Goal: Complete application form

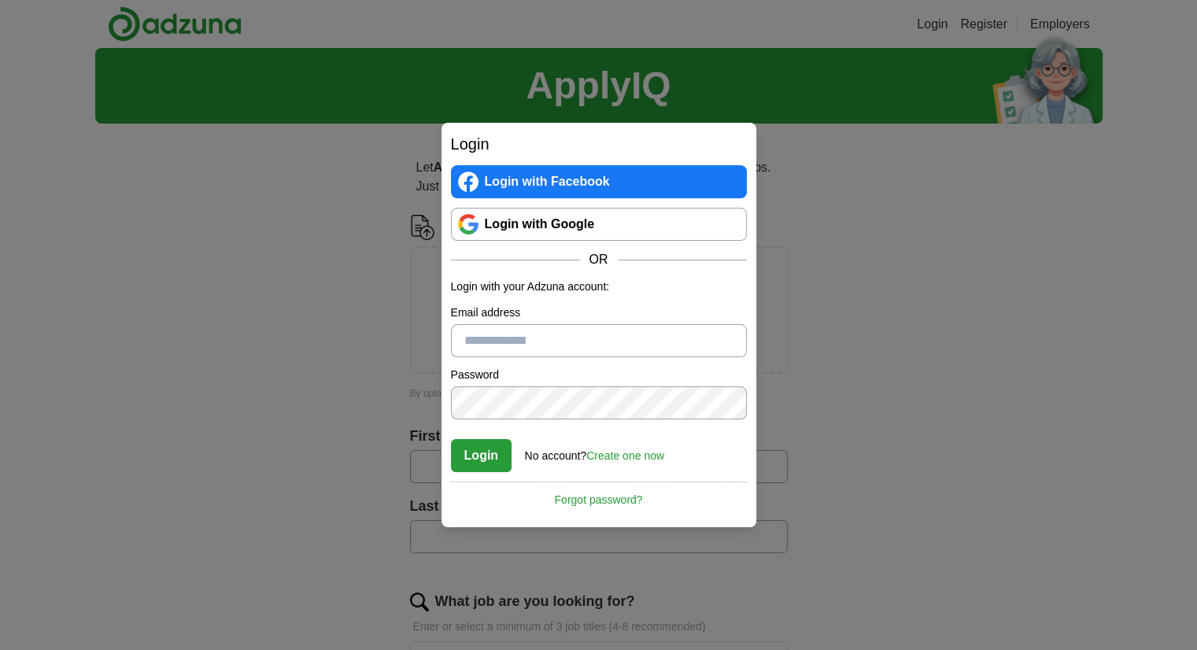
click at [571, 227] on link "Login with Google" at bounding box center [599, 224] width 296 height 33
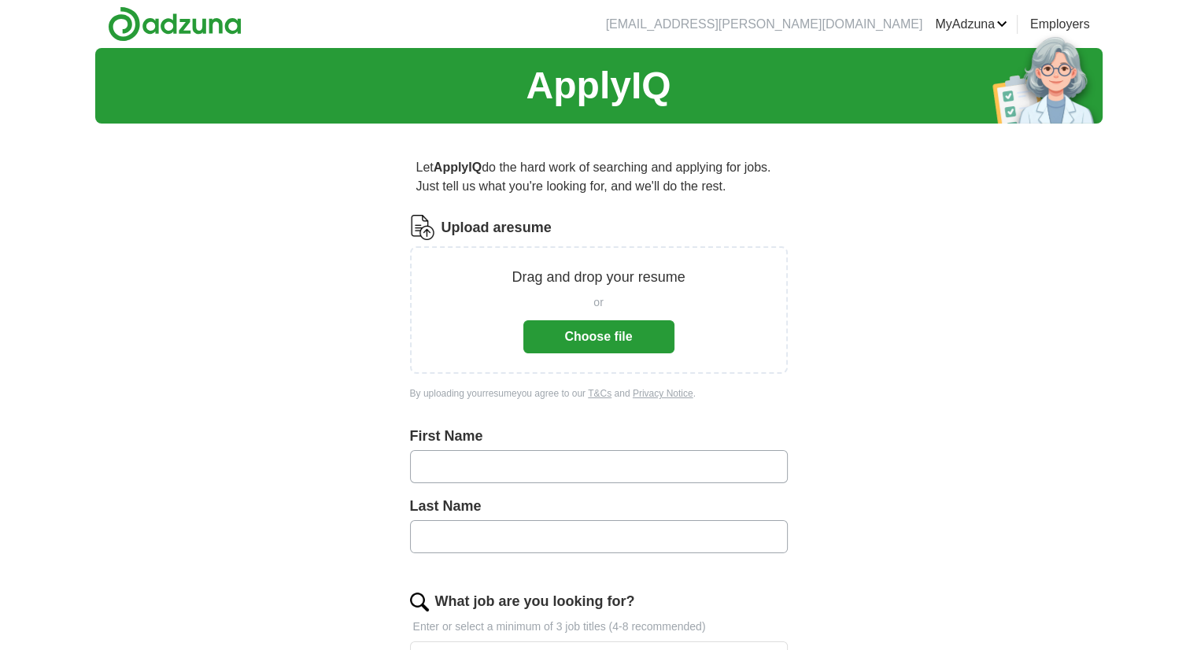
click at [606, 337] on button "Choose file" at bounding box center [598, 336] width 151 height 33
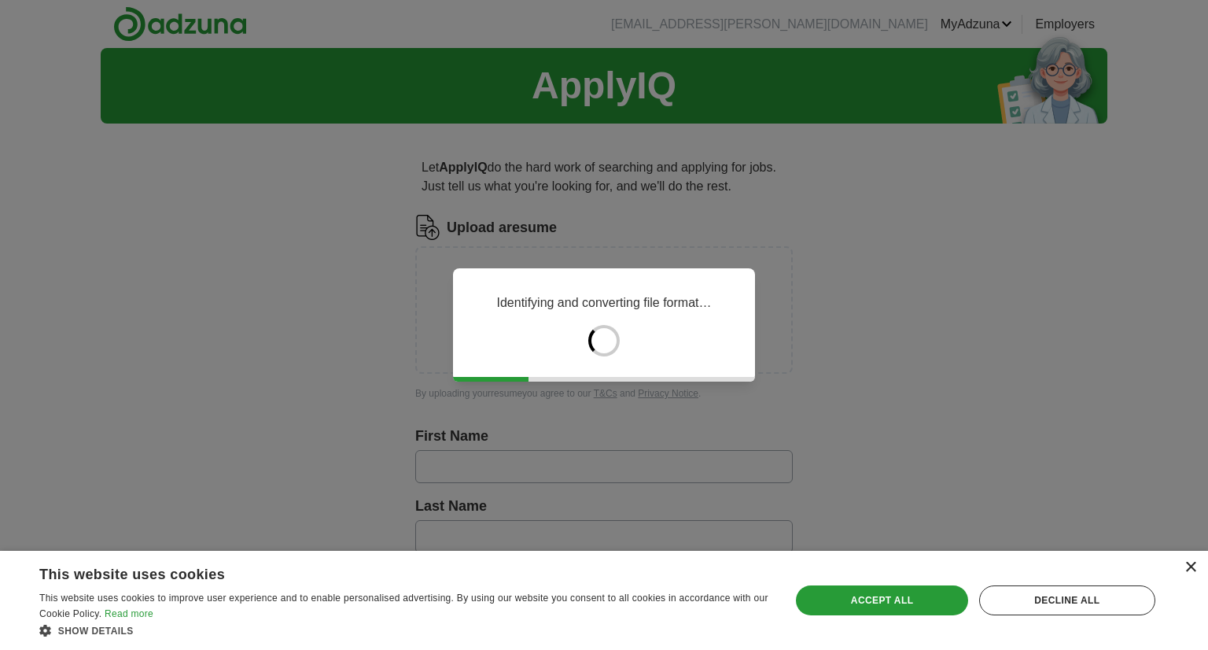
click at [1193, 566] on div "×" at bounding box center [1191, 568] width 12 height 12
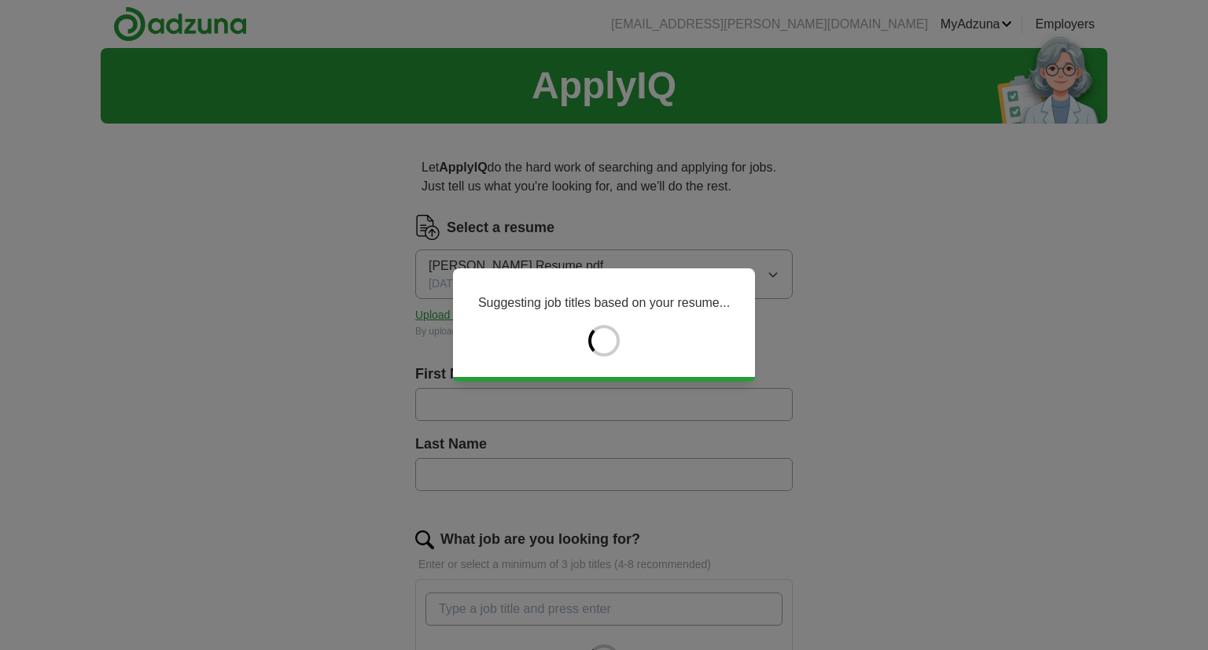
type input "********"
type input "******"
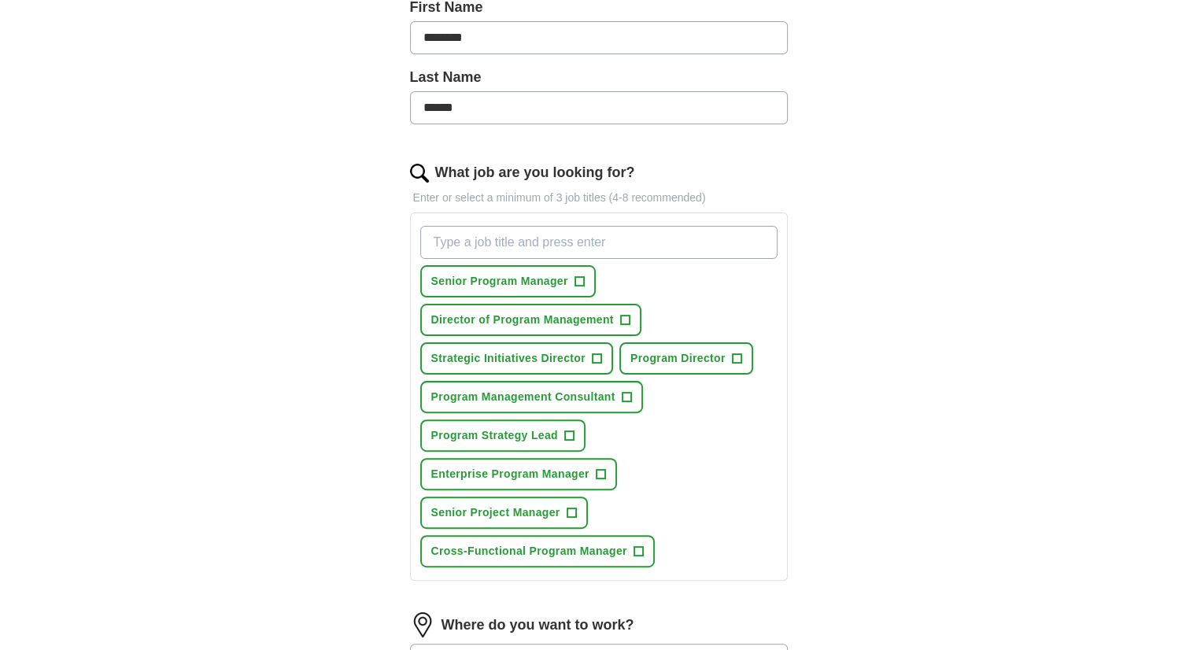
scroll to position [393, 0]
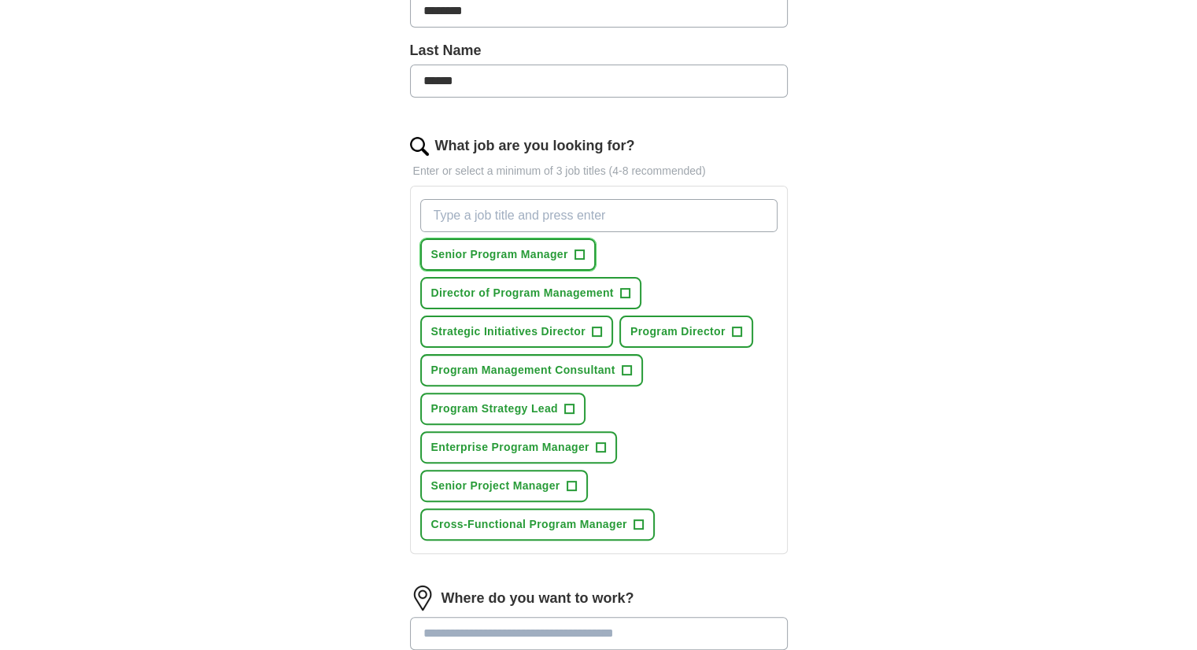
click at [574, 253] on span "+" at bounding box center [578, 255] width 9 height 13
click at [732, 327] on span "+" at bounding box center [736, 332] width 9 height 13
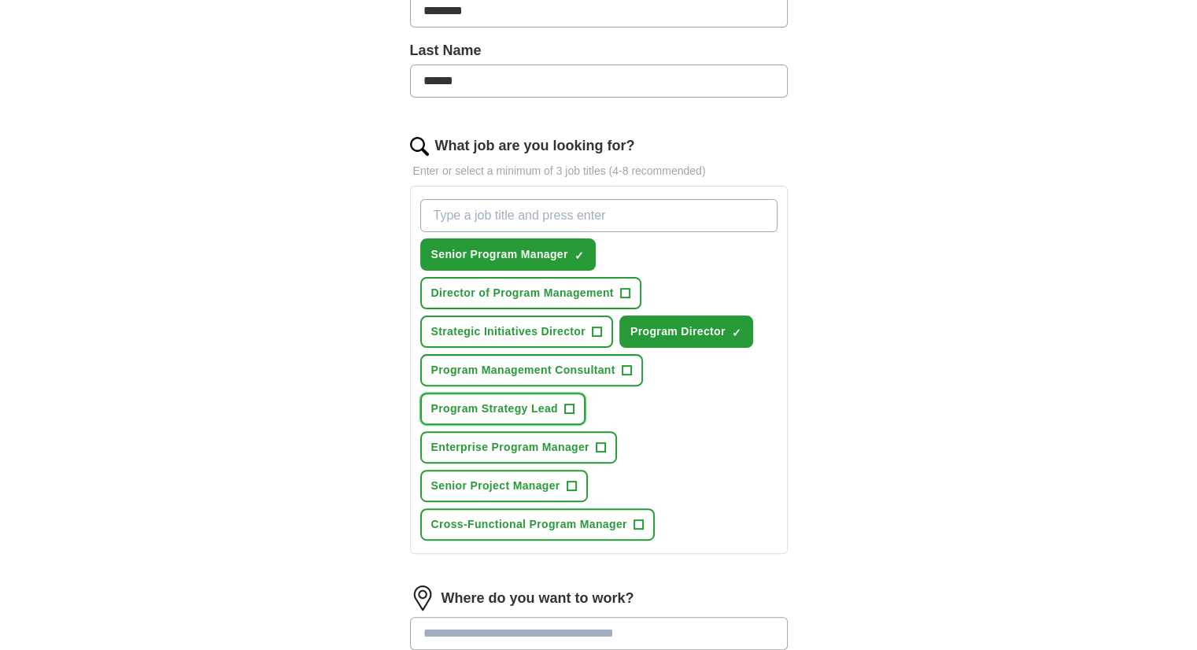
click at [565, 409] on span "+" at bounding box center [568, 409] width 9 height 13
click at [596, 334] on span "+" at bounding box center [596, 332] width 9 height 13
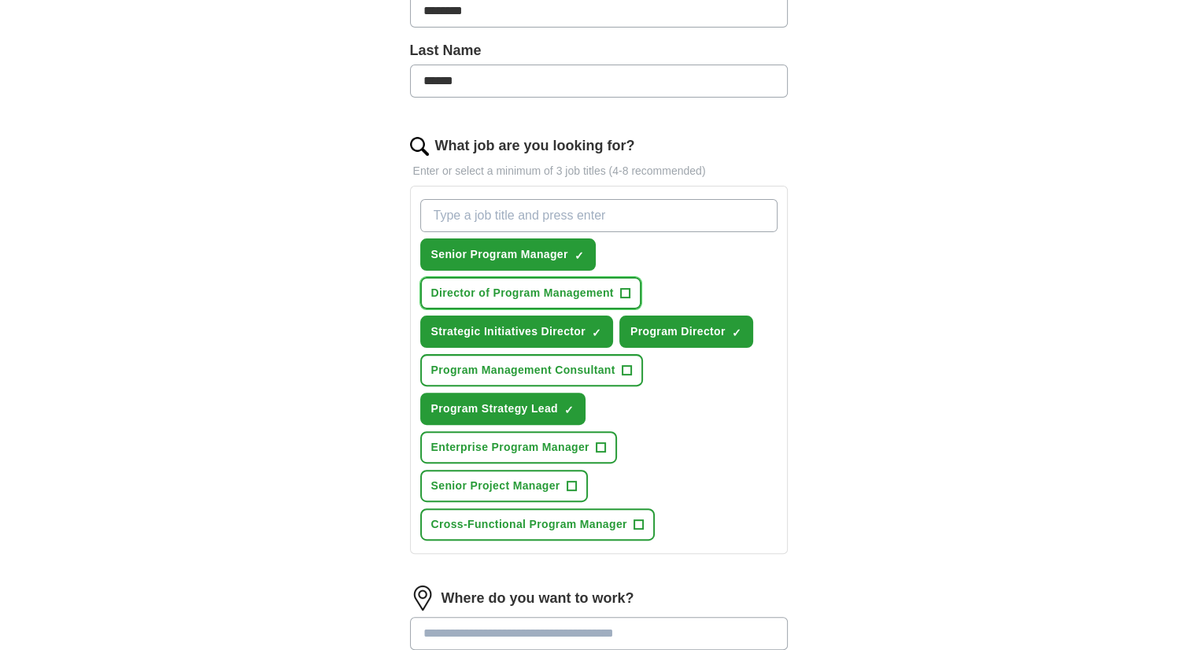
click at [624, 287] on span "+" at bounding box center [624, 293] width 9 height 13
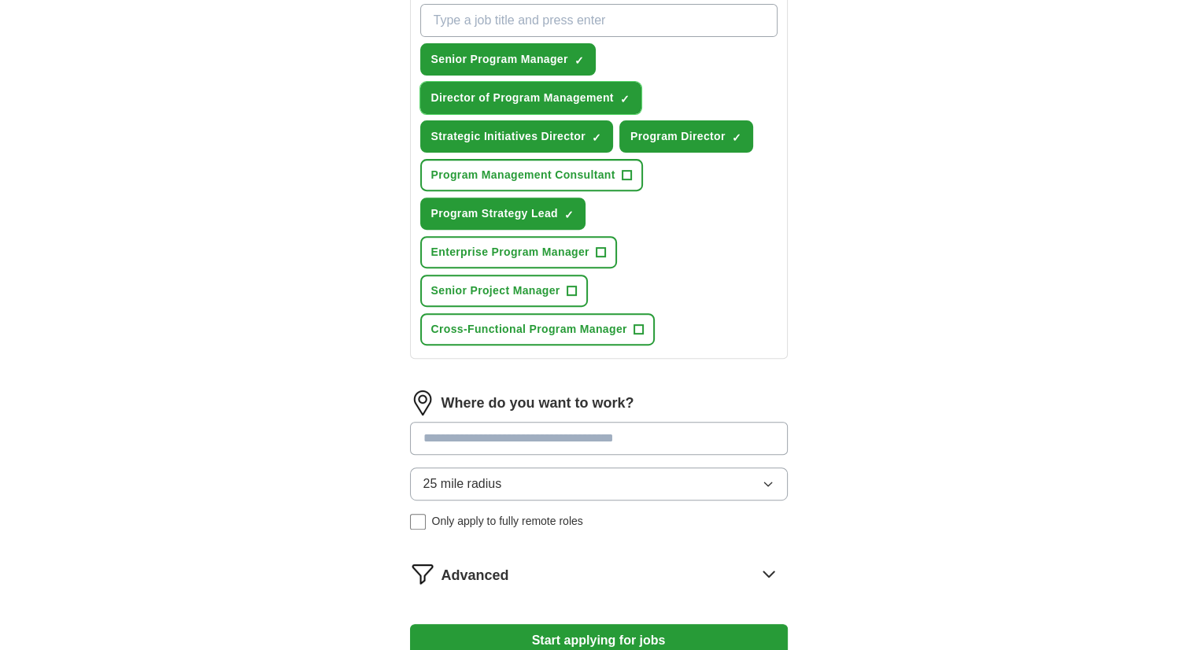
scroll to position [708, 0]
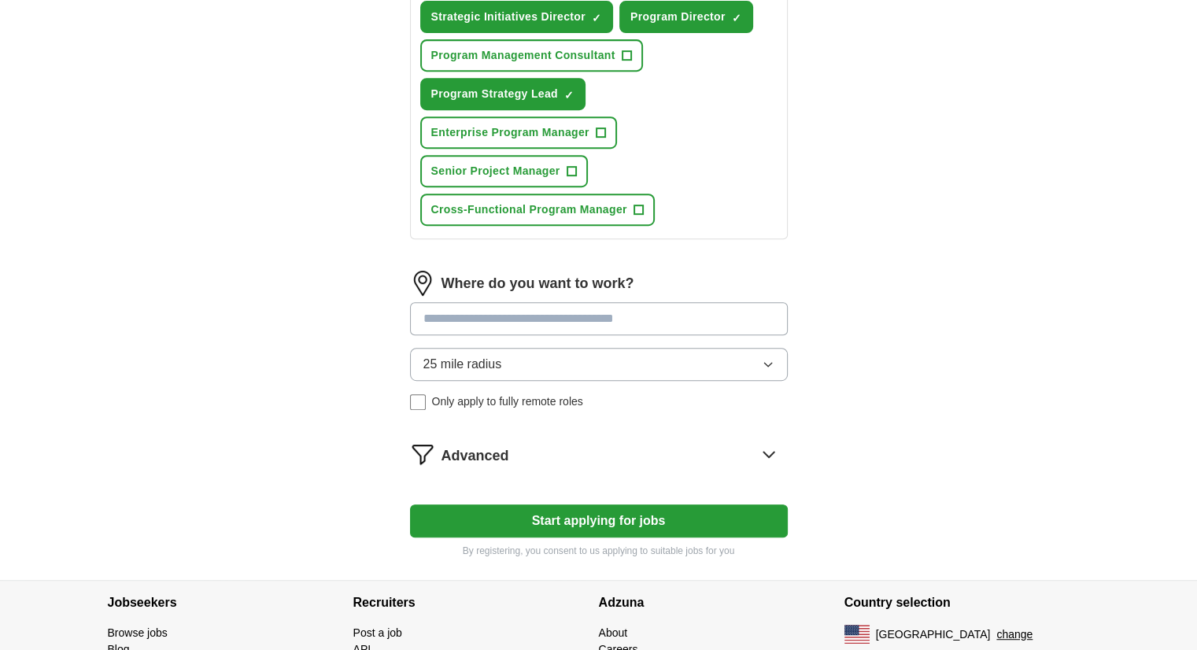
click at [648, 315] on input at bounding box center [599, 318] width 378 height 33
type input "*********"
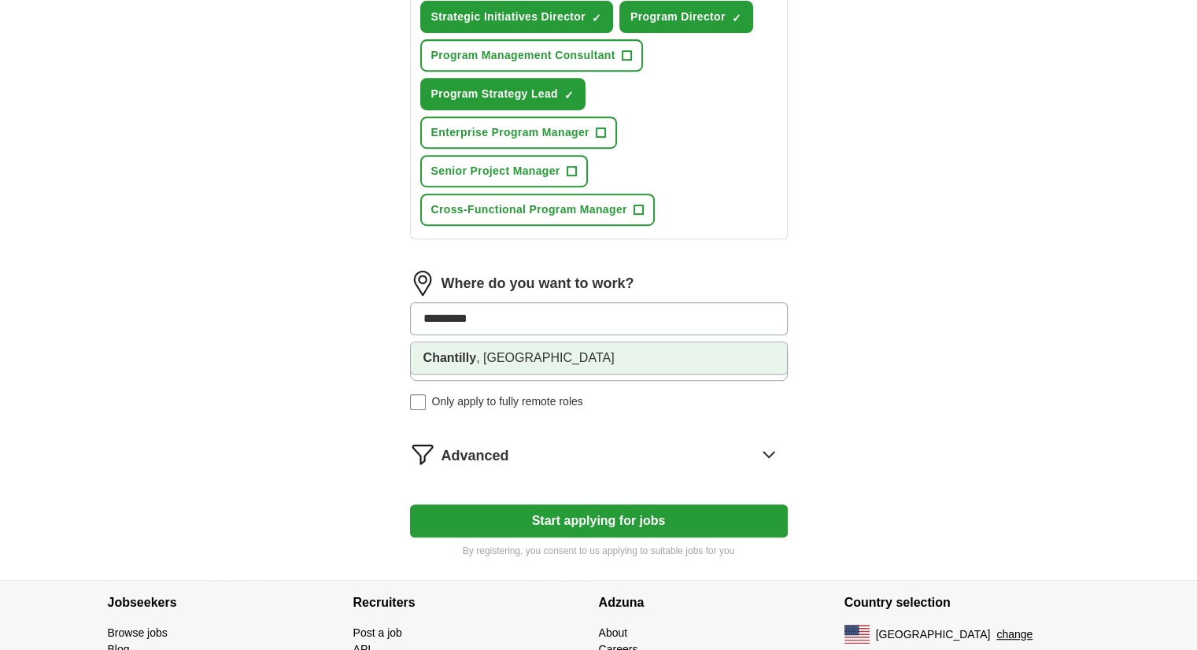
click at [614, 349] on li "Chantilly , VA" at bounding box center [599, 357] width 376 height 31
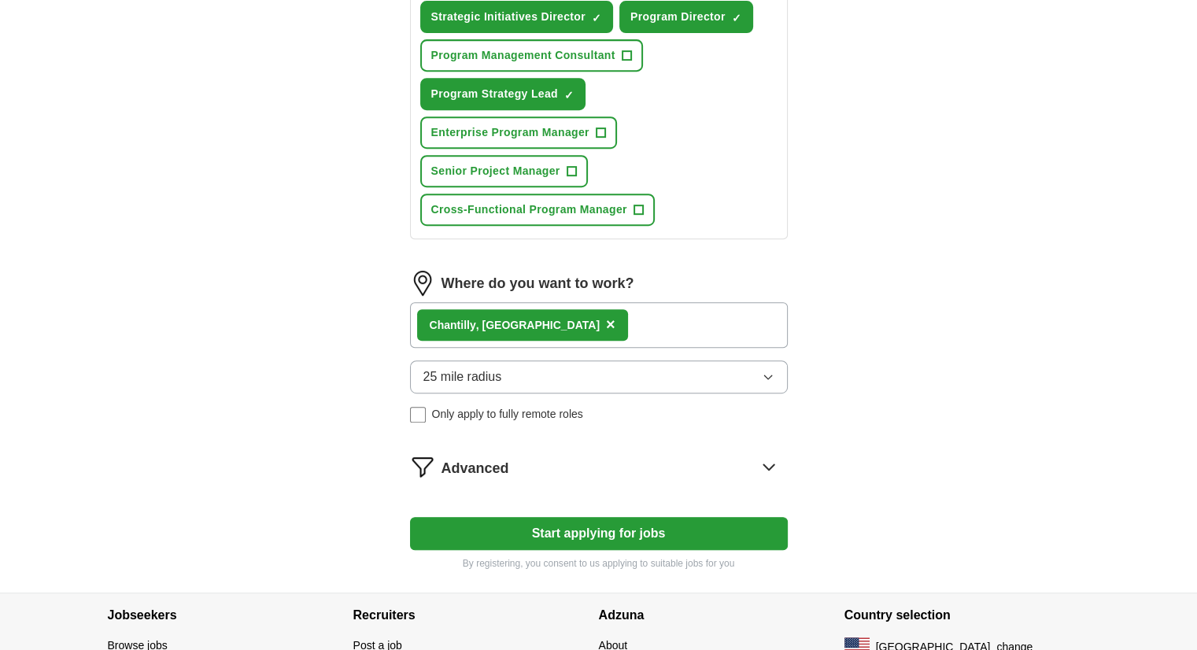
click at [560, 407] on span "Only apply to fully remote roles" at bounding box center [507, 414] width 151 height 17
click at [554, 406] on span "Only apply to fully remote roles" at bounding box center [507, 414] width 151 height 17
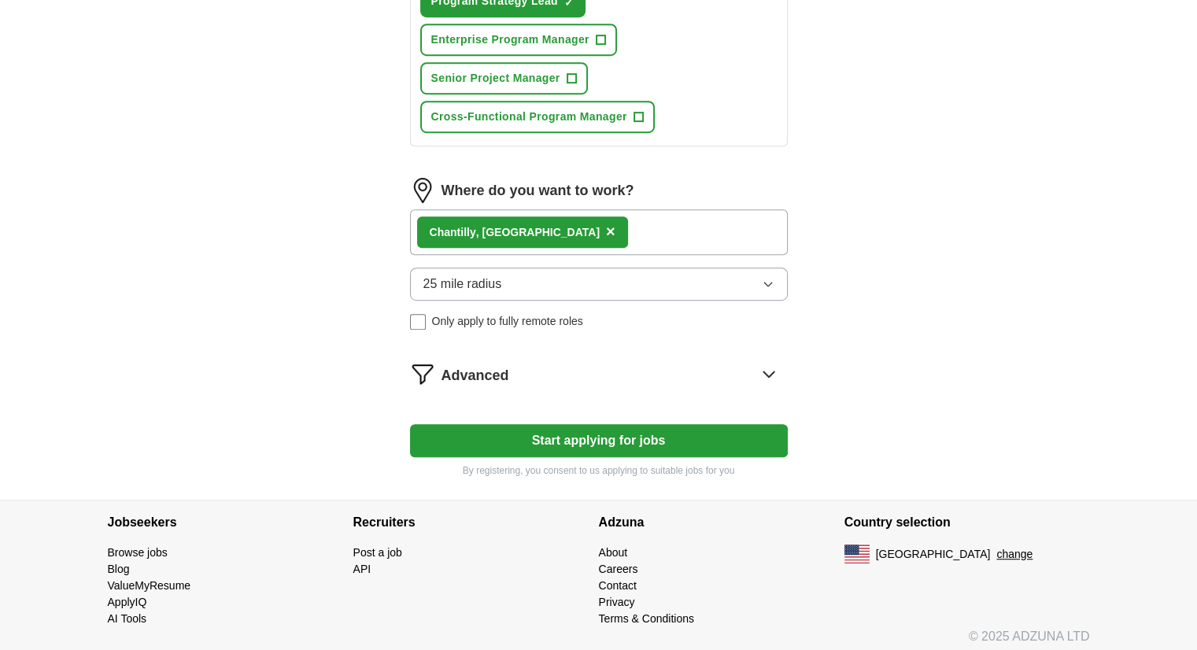
scroll to position [802, 0]
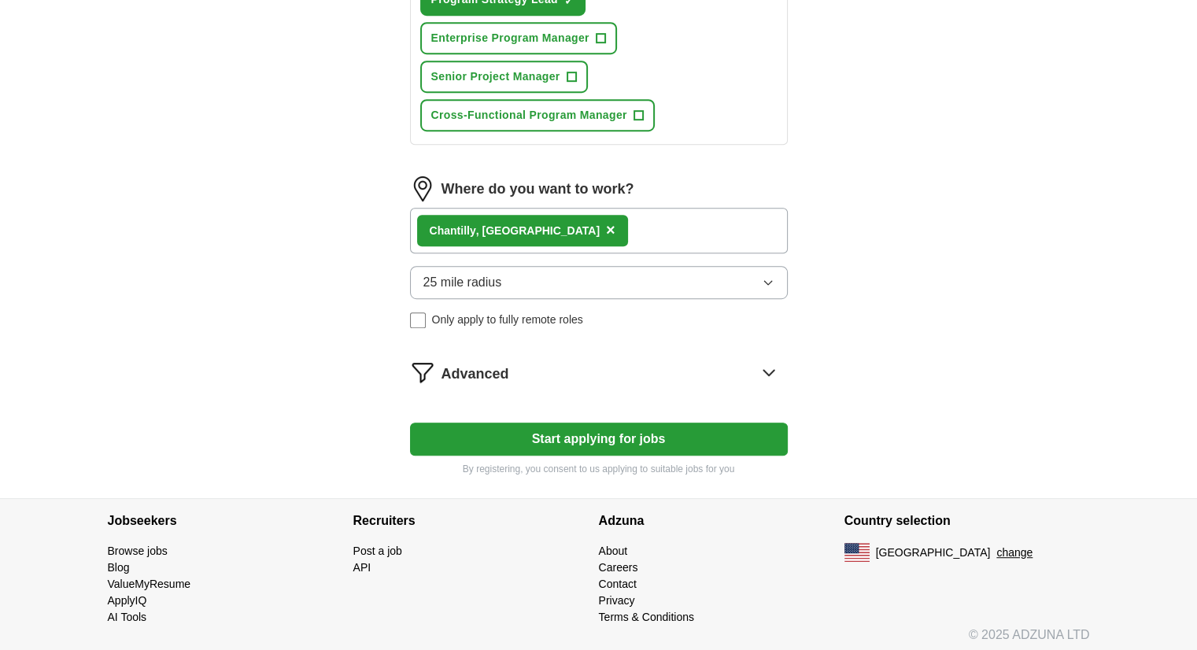
click at [640, 438] on button "Start applying for jobs" at bounding box center [599, 438] width 378 height 33
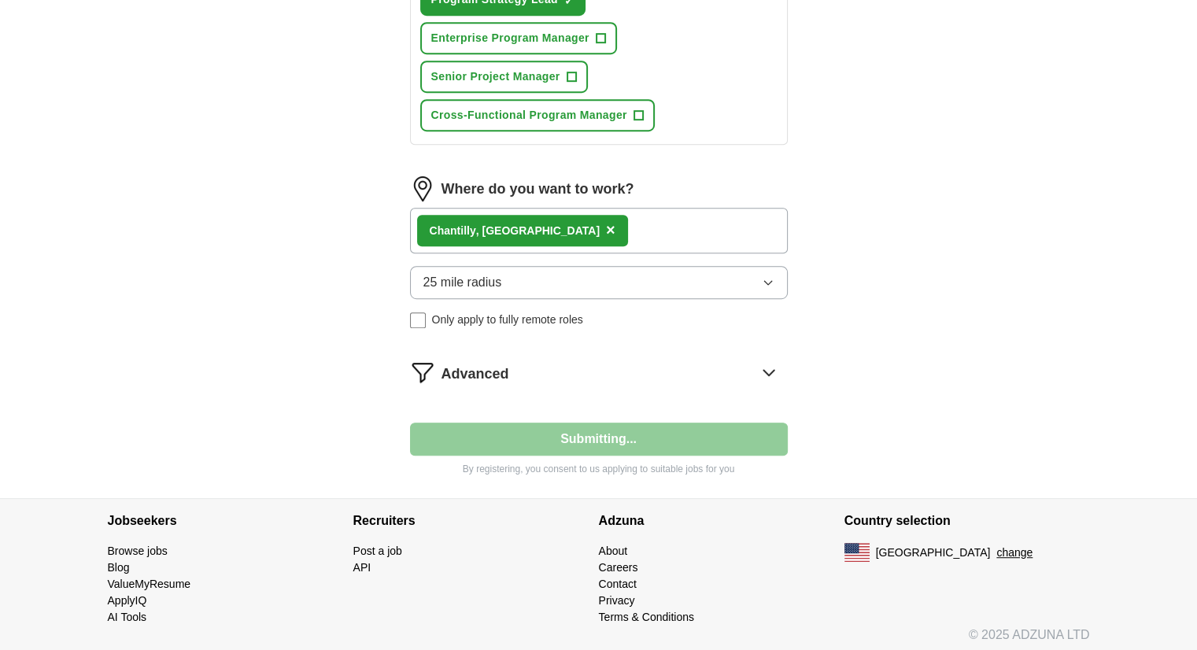
select select "**"
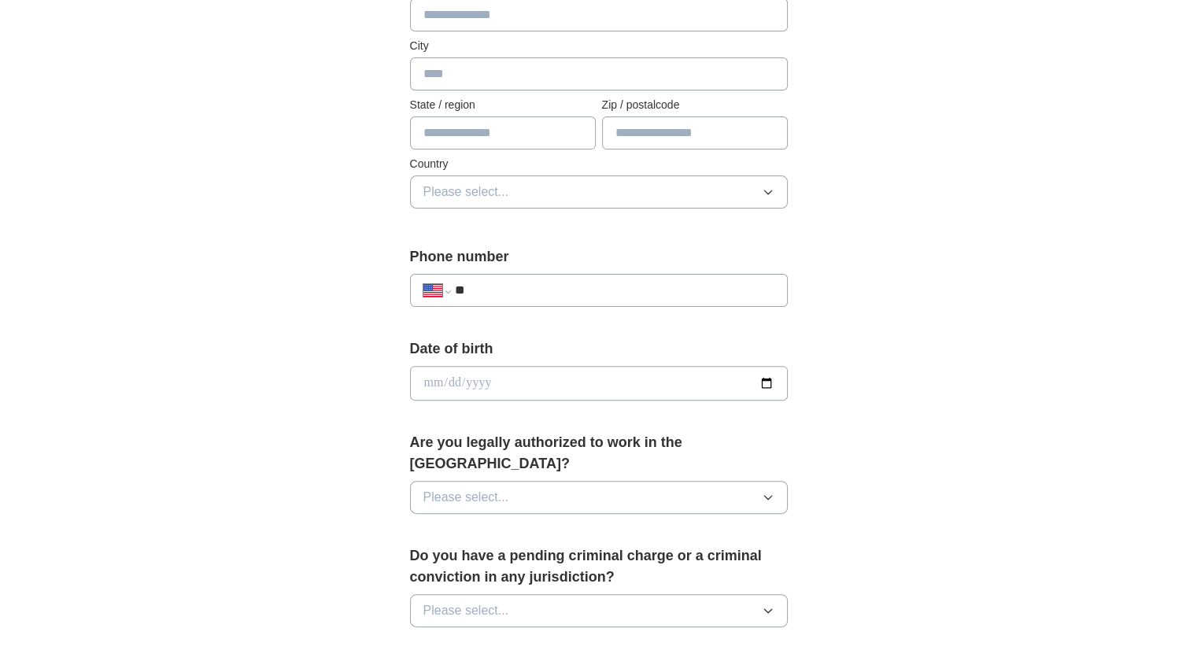
scroll to position [393, 0]
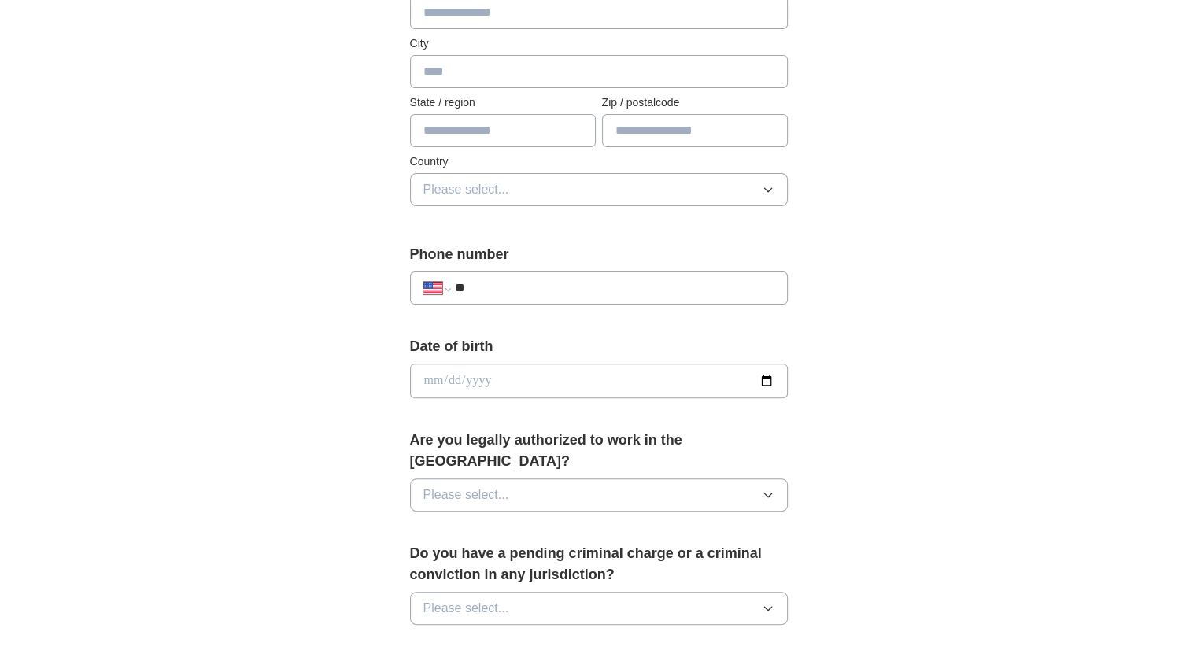
click at [619, 293] on input "**" at bounding box center [613, 287] width 319 height 19
click at [673, 482] on button "Please select..." at bounding box center [599, 494] width 378 height 33
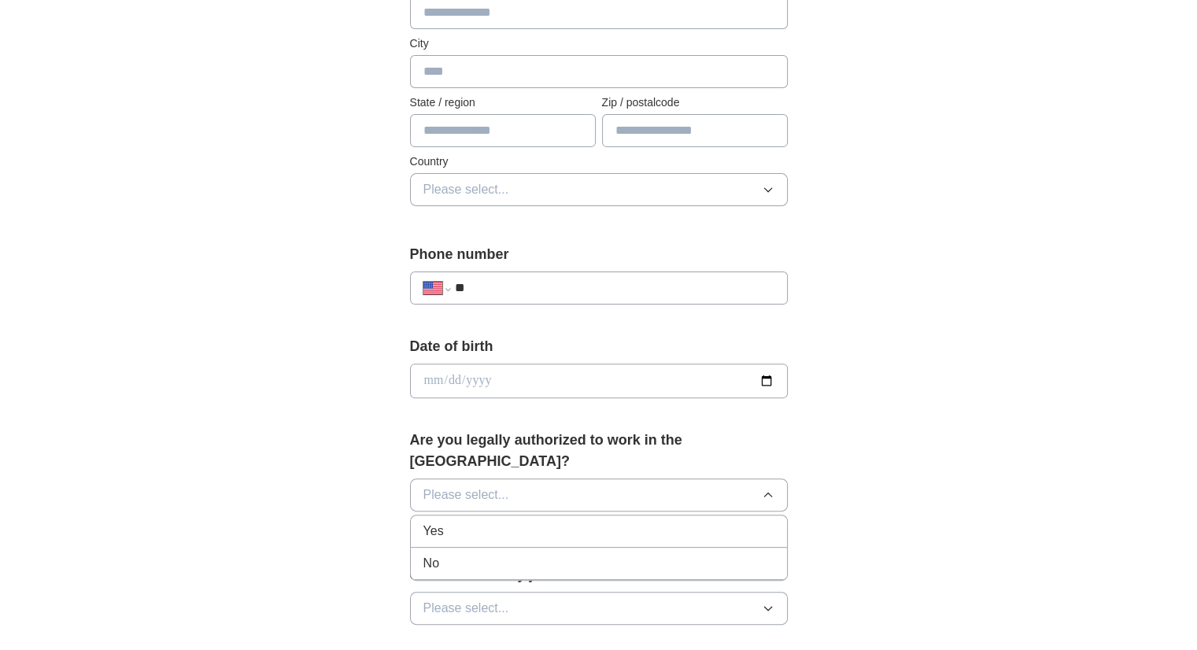
click at [550, 522] on div "Yes" at bounding box center [598, 531] width 351 height 19
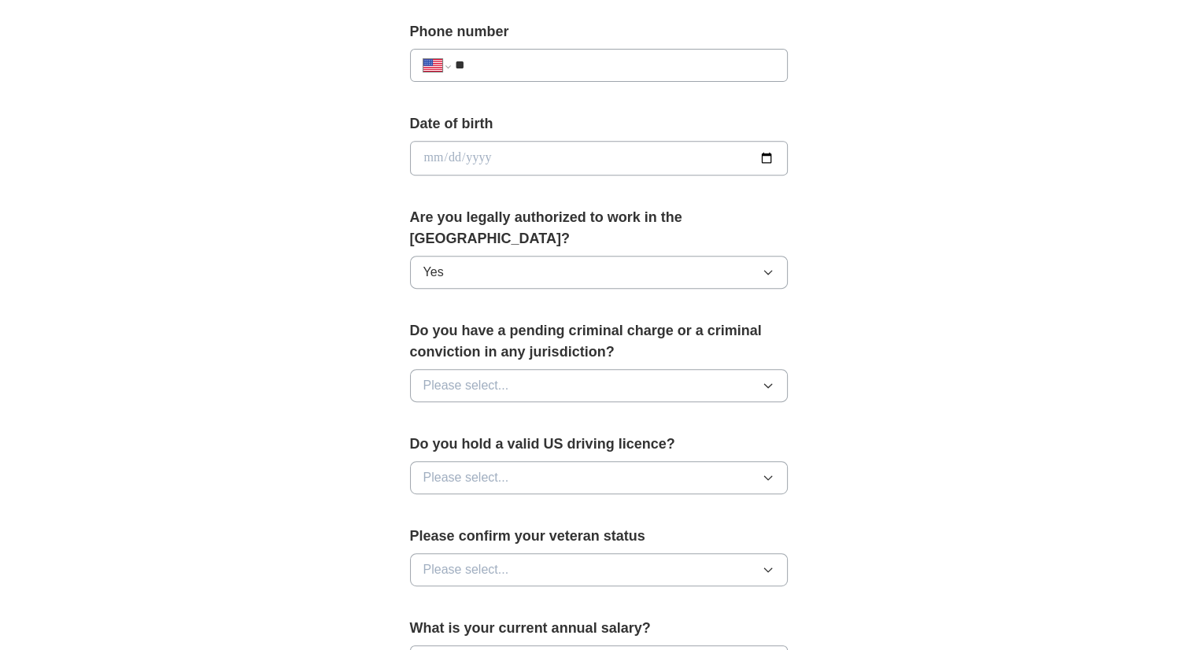
scroll to position [629, 0]
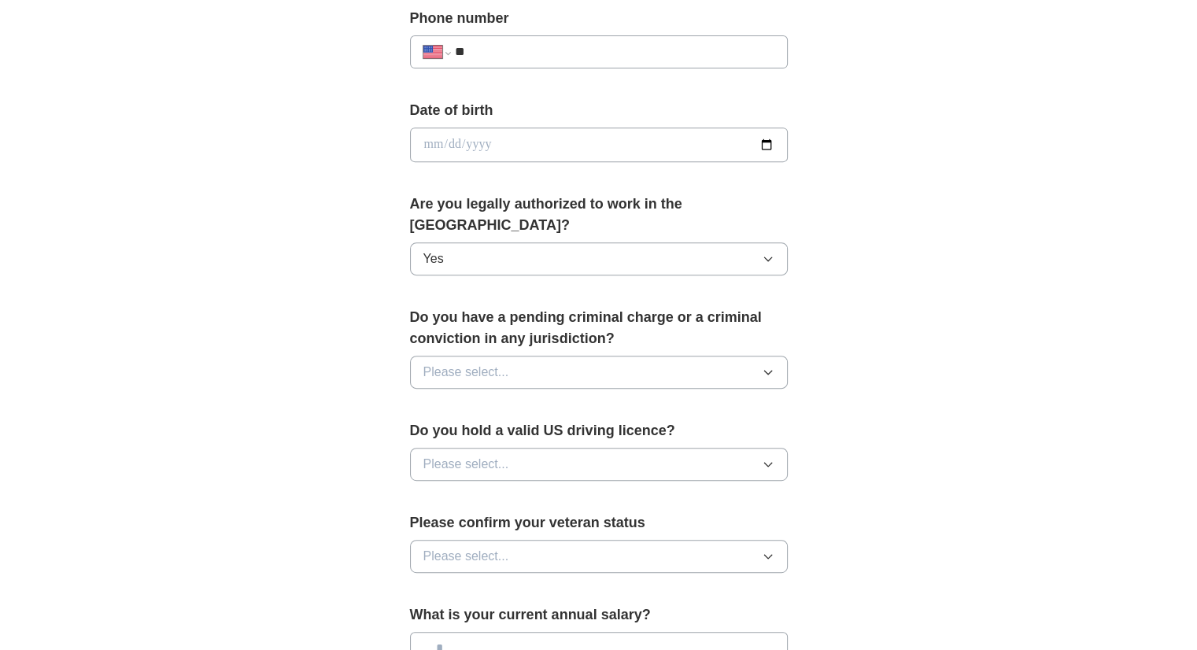
click at [714, 356] on button "Please select..." at bounding box center [599, 372] width 378 height 33
click at [611, 425] on li "No" at bounding box center [599, 441] width 376 height 32
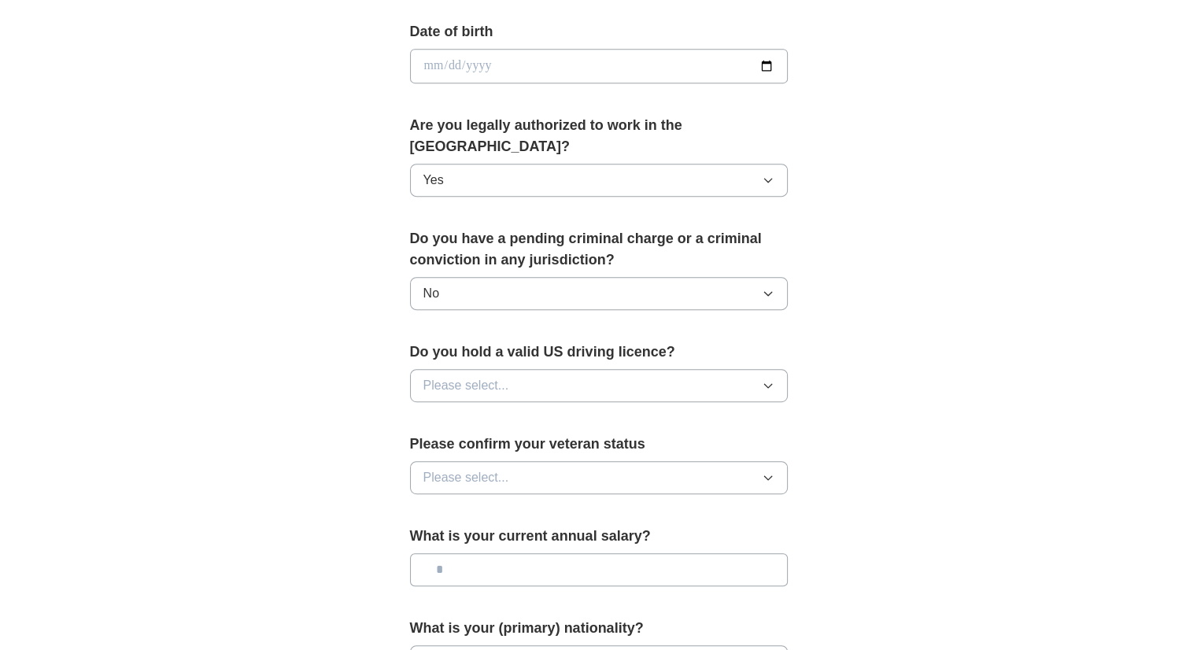
click at [691, 369] on button "Please select..." at bounding box center [599, 385] width 378 height 33
drag, startPoint x: 629, startPoint y: 397, endPoint x: 637, endPoint y: 396, distance: 7.9
click at [629, 412] on div "Yes" at bounding box center [598, 421] width 351 height 19
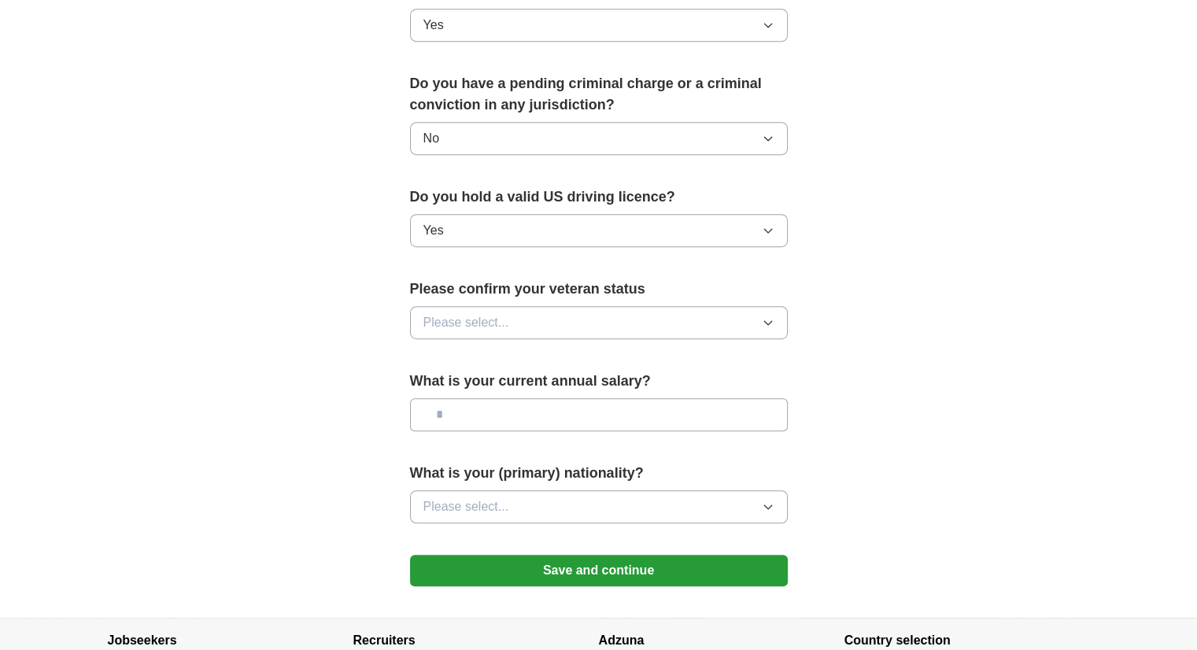
scroll to position [865, 0]
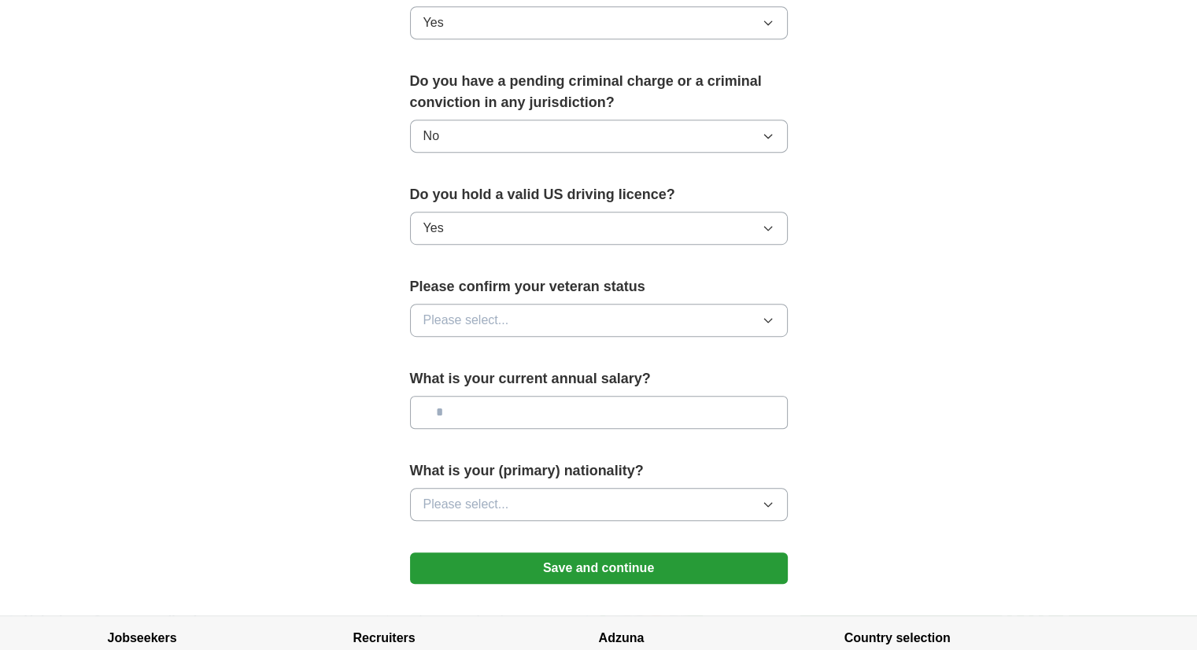
click at [677, 306] on button "Please select..." at bounding box center [599, 320] width 378 height 33
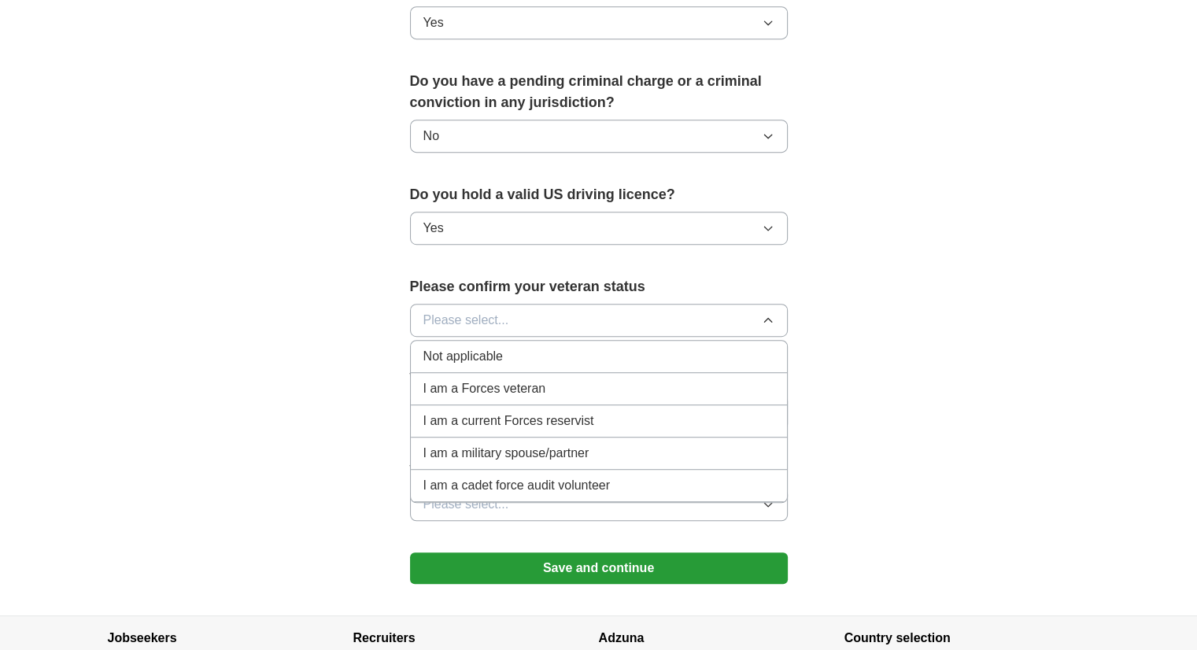
click at [549, 343] on li "Not applicable" at bounding box center [599, 357] width 376 height 32
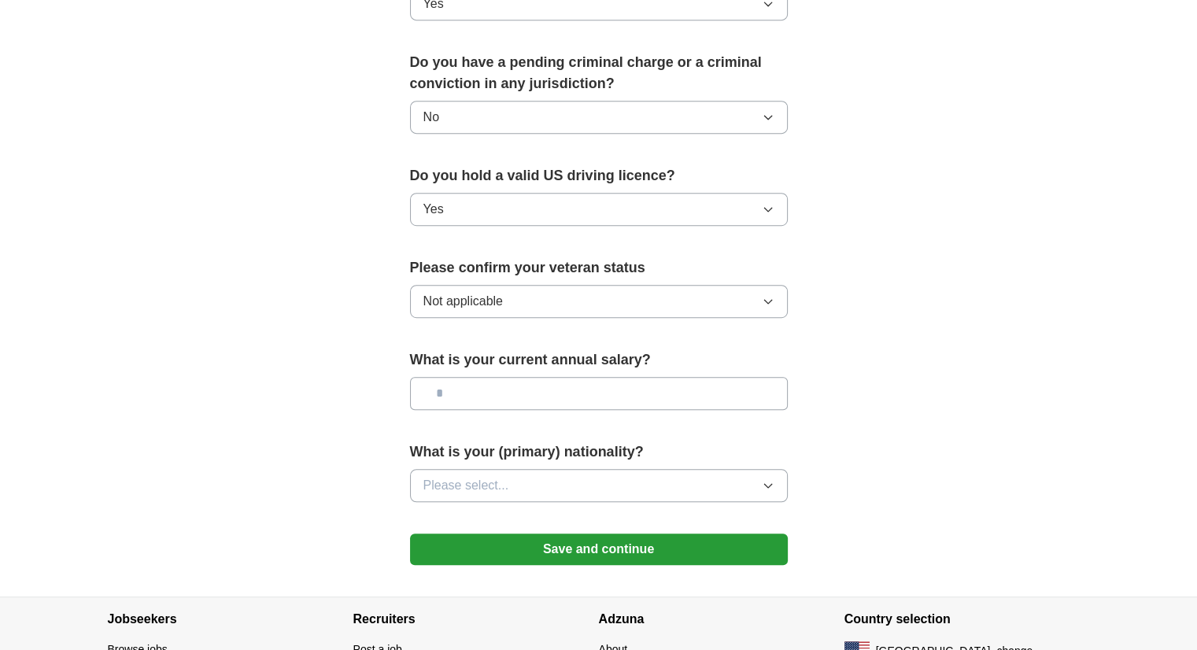
scroll to position [885, 0]
click at [770, 468] on button "Please select..." at bounding box center [599, 484] width 378 height 33
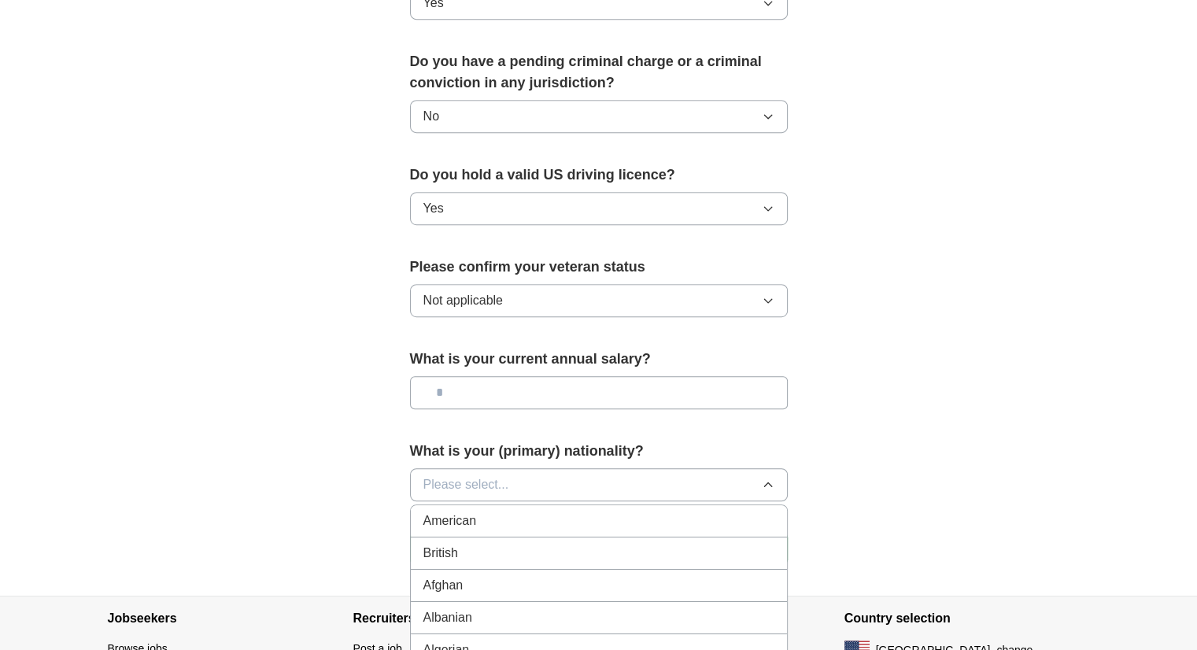
click at [714, 511] on div "American" at bounding box center [598, 520] width 351 height 19
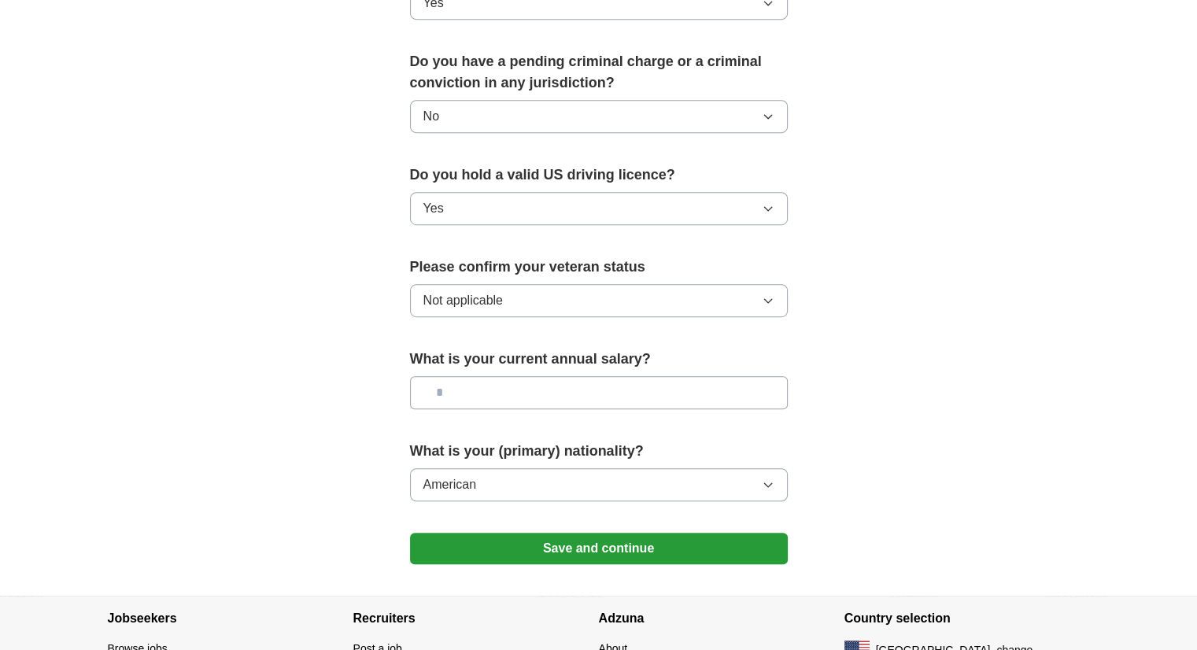
click at [647, 533] on button "Save and continue" at bounding box center [599, 548] width 378 height 31
